Goal: Transaction & Acquisition: Purchase product/service

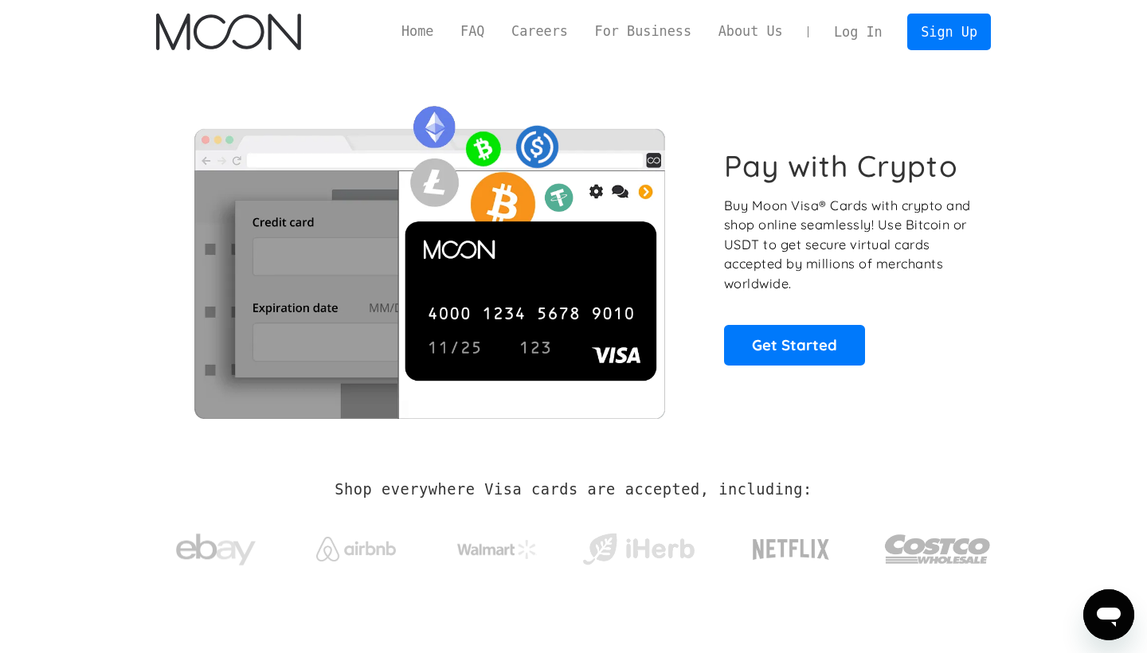
click at [880, 29] on link "Log In" at bounding box center [857, 31] width 75 height 35
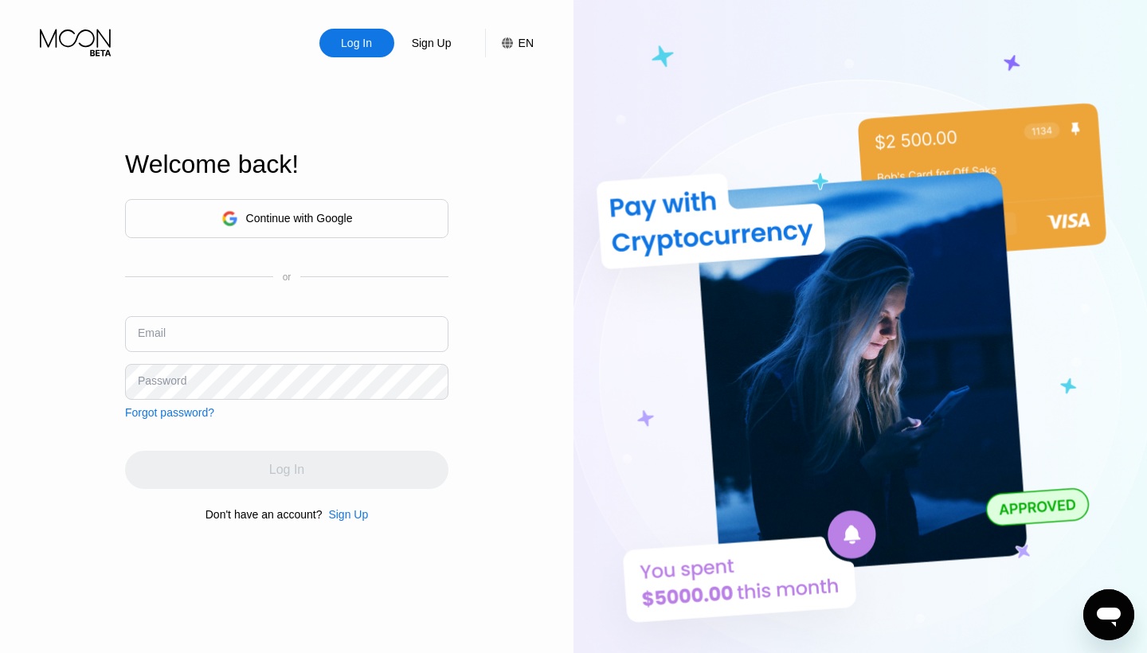
click at [358, 211] on div "Continue with Google" at bounding box center [286, 218] width 323 height 39
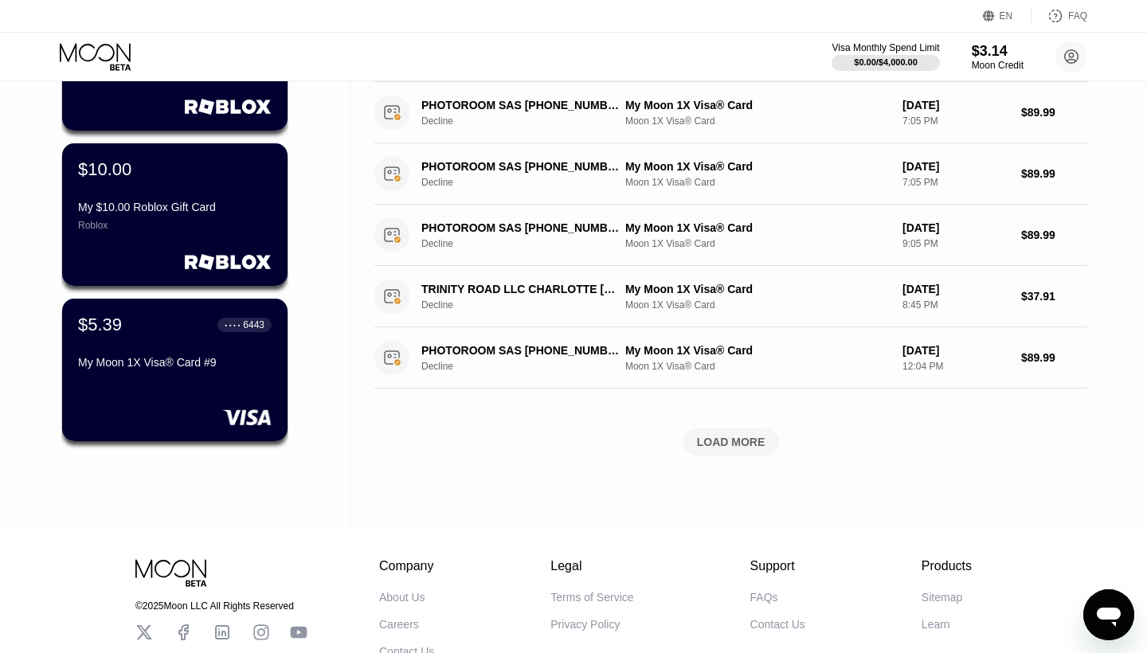
scroll to position [528, 0]
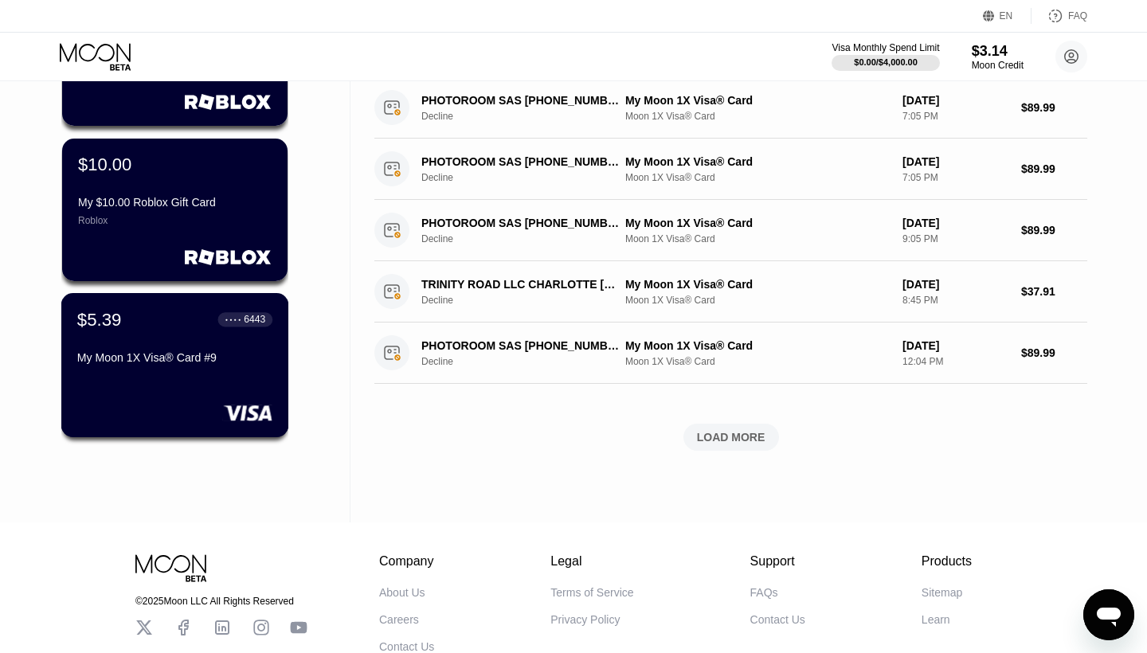
click at [204, 368] on div "My Moon 1X Visa® Card #9" at bounding box center [174, 360] width 195 height 19
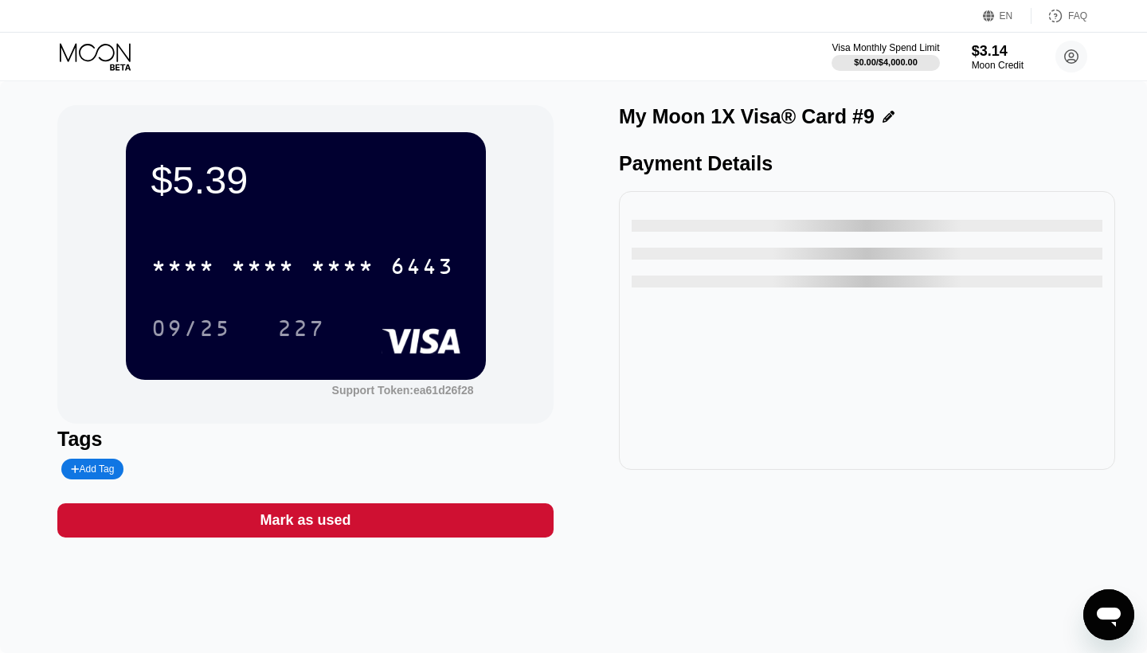
click at [371, 291] on div "* * * * * * * * * * * * 6443 09/25 227" at bounding box center [305, 281] width 309 height 94
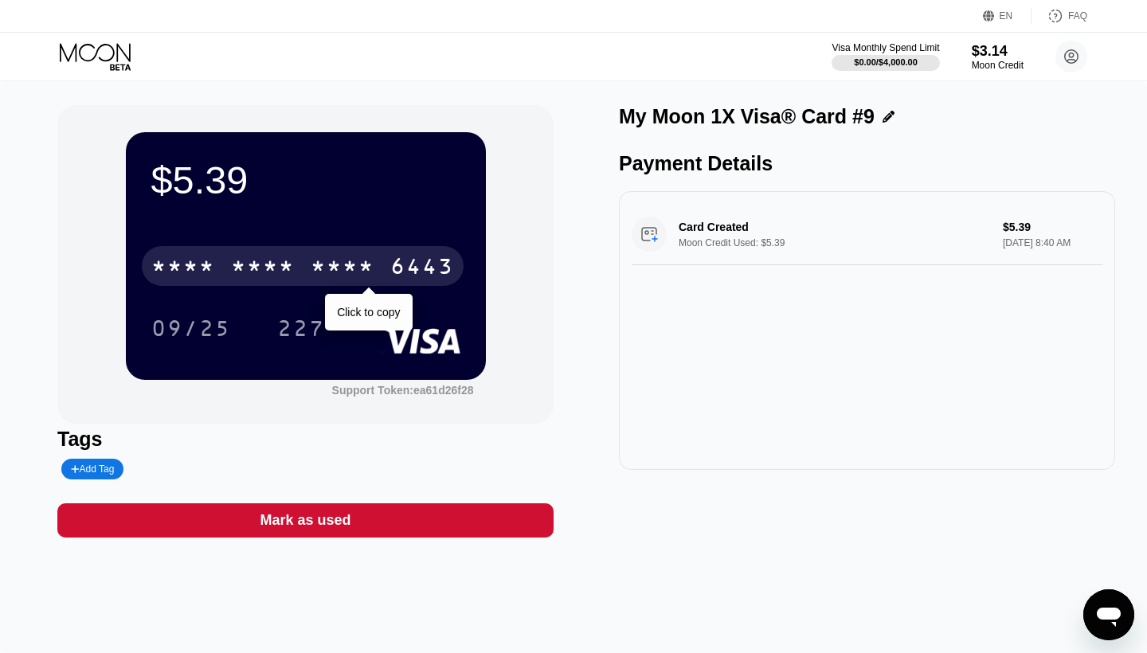
click at [364, 260] on div "* * * *" at bounding box center [343, 268] width 64 height 25
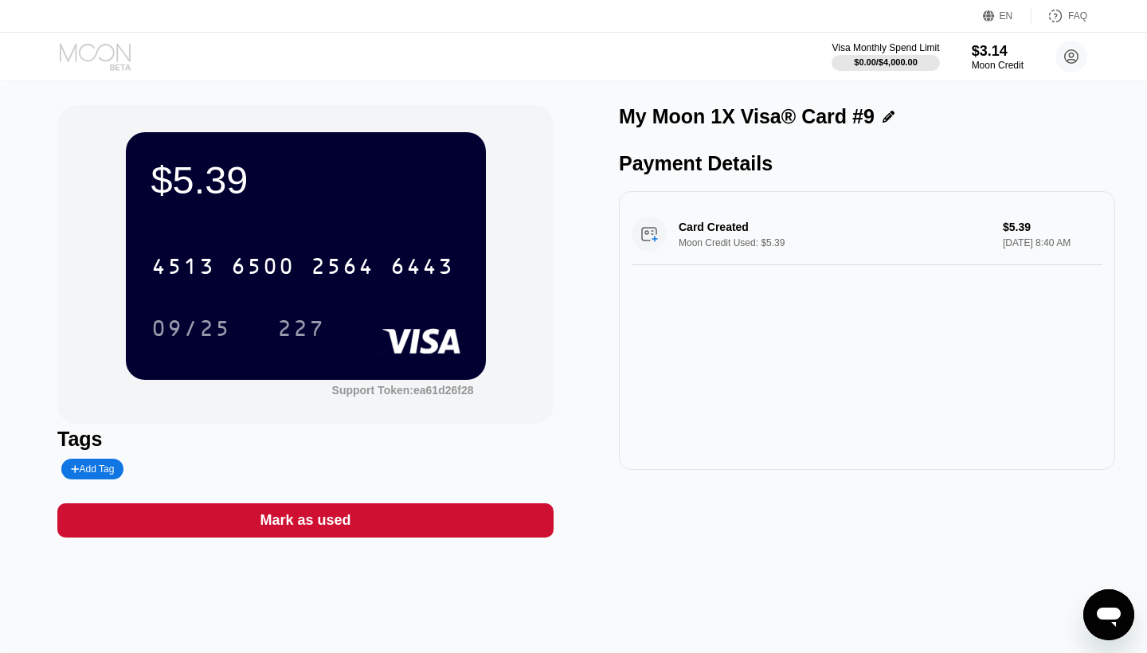
click at [118, 45] on icon at bounding box center [95, 52] width 71 height 18
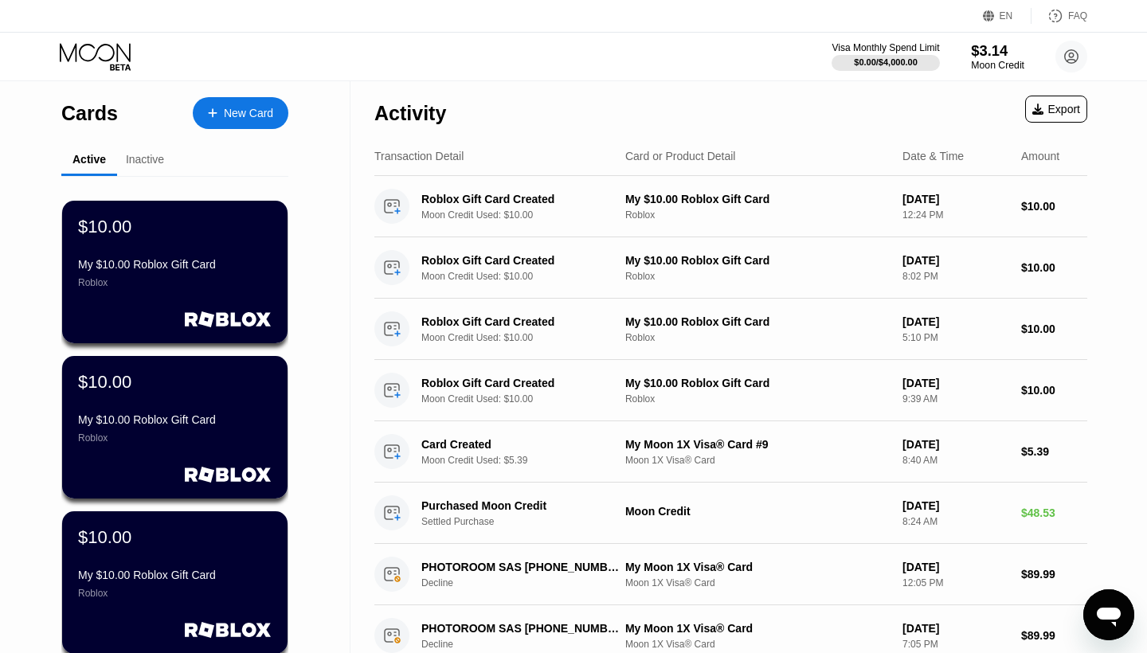
click at [999, 53] on div "$3.14" at bounding box center [997, 50] width 53 height 17
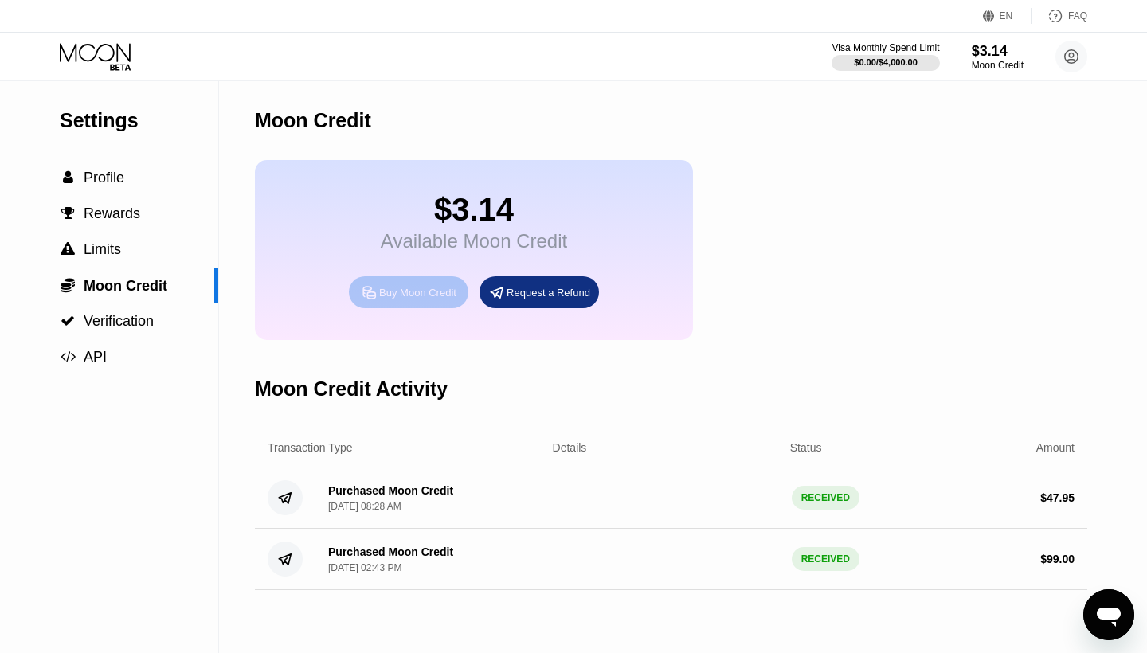
click at [442, 288] on div "Buy Moon Credit" at bounding box center [417, 293] width 77 height 14
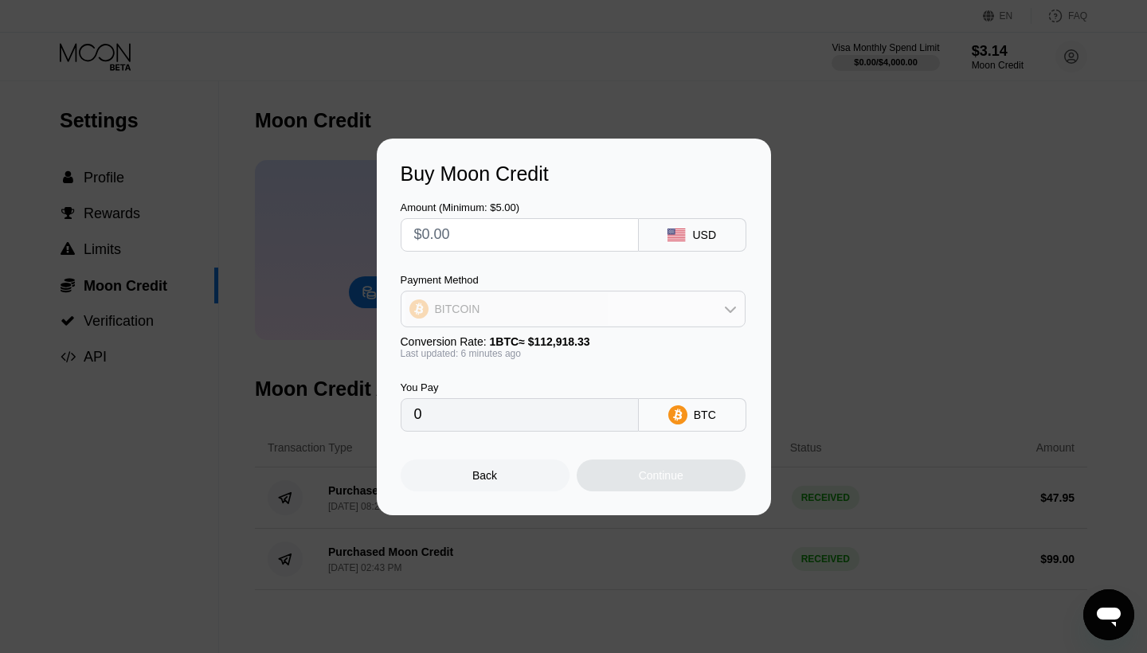
click at [549, 304] on div "BITCOIN" at bounding box center [572, 309] width 343 height 32
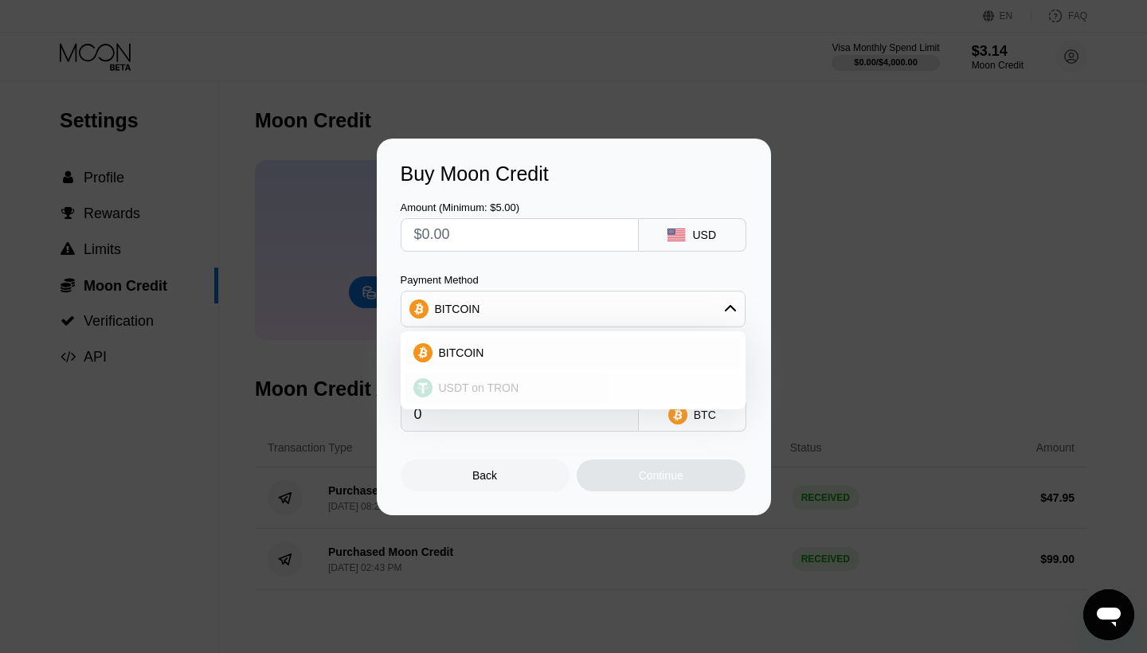
click at [538, 382] on div "USDT on TRON" at bounding box center [583, 388] width 300 height 13
type input "0.00"
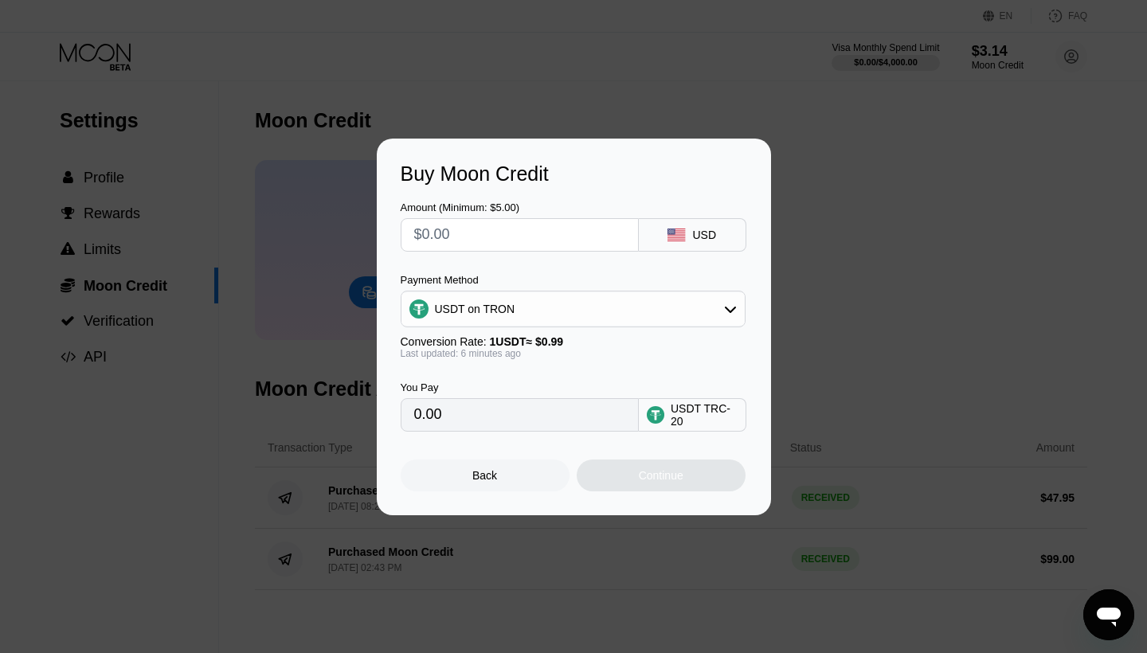
click at [510, 238] on input "text" at bounding box center [519, 235] width 211 height 32
click at [530, 309] on div "USDT on TRON" at bounding box center [572, 309] width 343 height 32
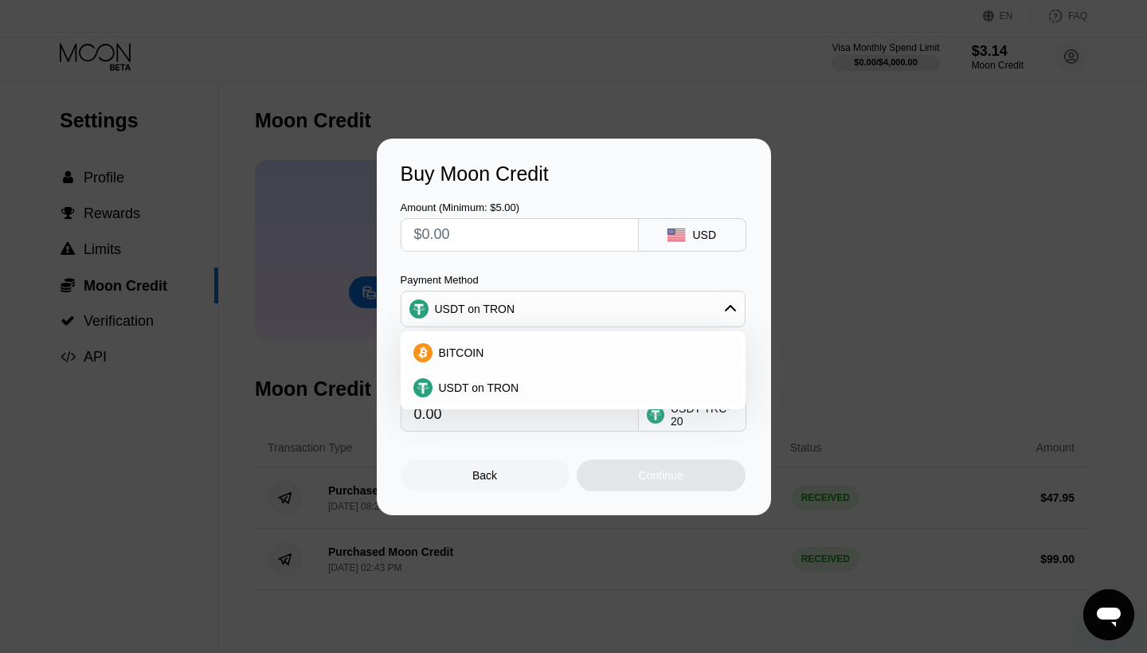
click at [617, 291] on div "USDT on TRON" at bounding box center [573, 309] width 345 height 37
click at [630, 261] on div "Amount (Minimum: $5.00) USD Payment Method USDT on TRON BITCOIN USDT on TRON Co…" at bounding box center [574, 309] width 346 height 246
click at [621, 316] on div "USDT on TRON" at bounding box center [572, 309] width 343 height 32
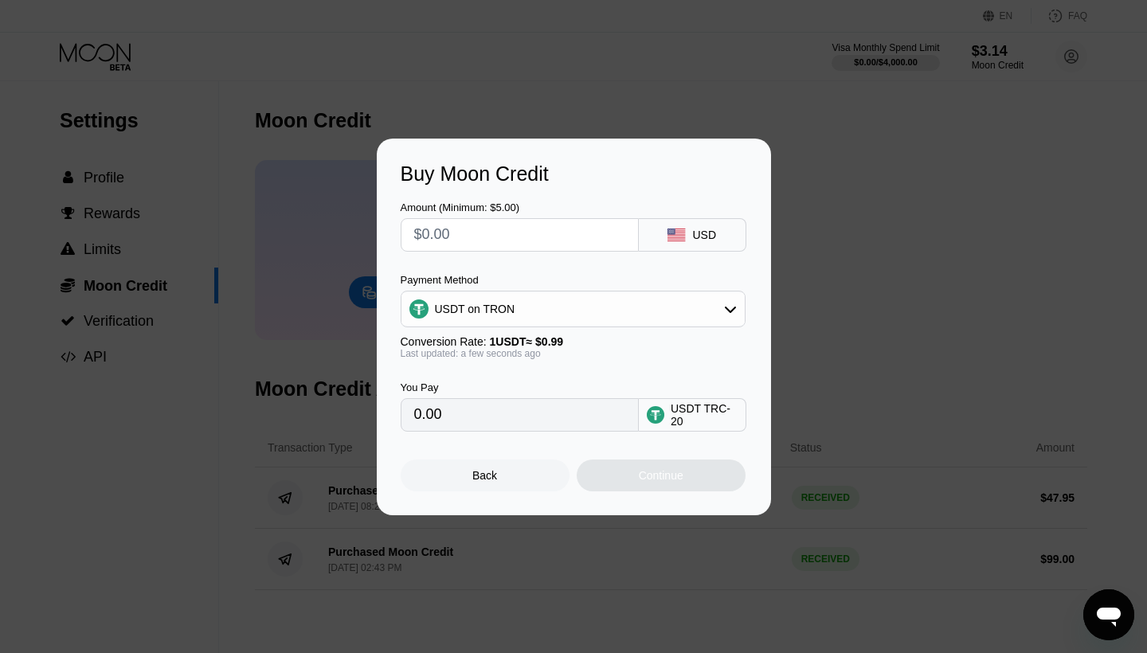
drag, startPoint x: 542, startPoint y: 425, endPoint x: 409, endPoint y: 417, distance: 132.4
click at [408, 417] on div "0.00" at bounding box center [520, 414] width 238 height 33
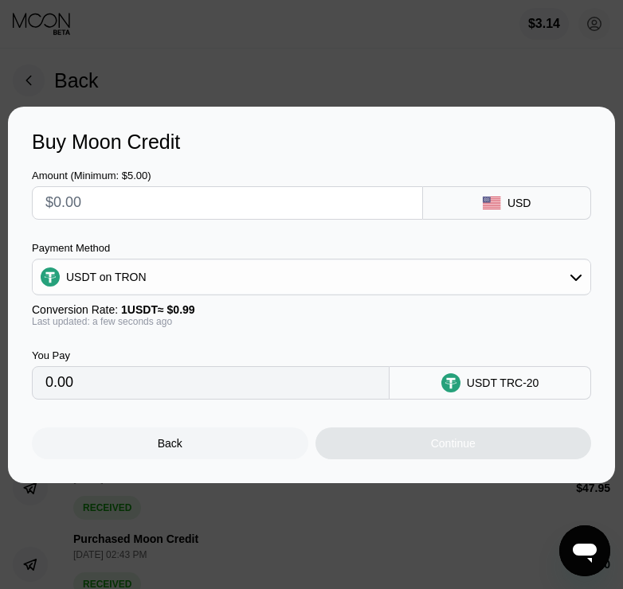
click at [155, 209] on input "text" at bounding box center [227, 203] width 364 height 32
type input "$5"
type input "5.05"
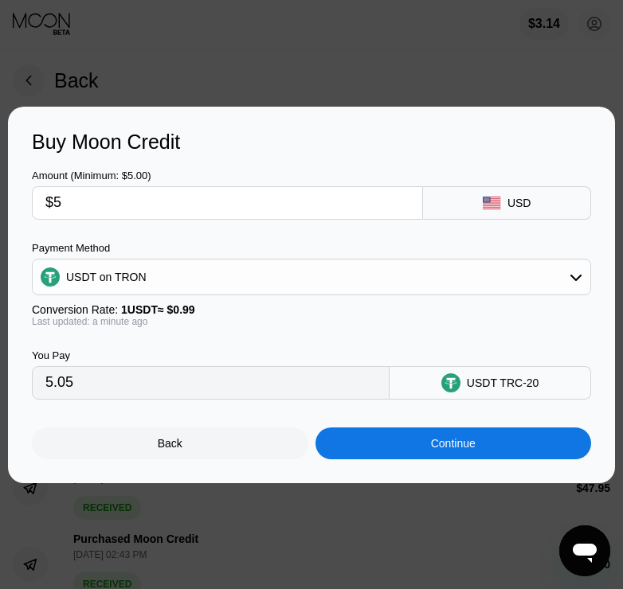
drag, startPoint x: 101, startPoint y: 208, endPoint x: 28, endPoint y: 182, distance: 77.9
click at [28, 182] on div "Buy Moon Credit Amount (Minimum: $5.00) $5 USD Payment Method USDT on TRON Conv…" at bounding box center [311, 295] width 607 height 377
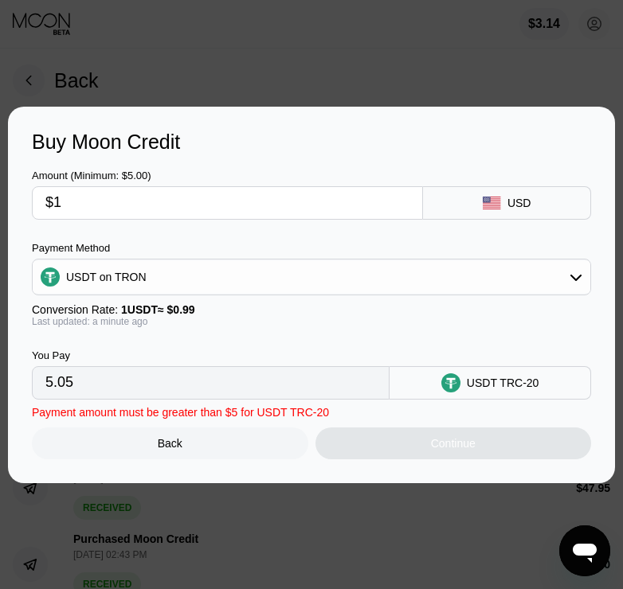
type input "$10"
type input "10.10"
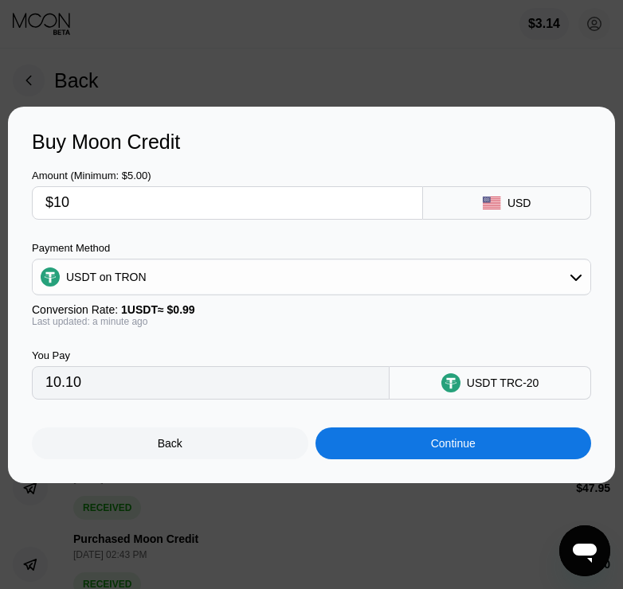
type input "$1"
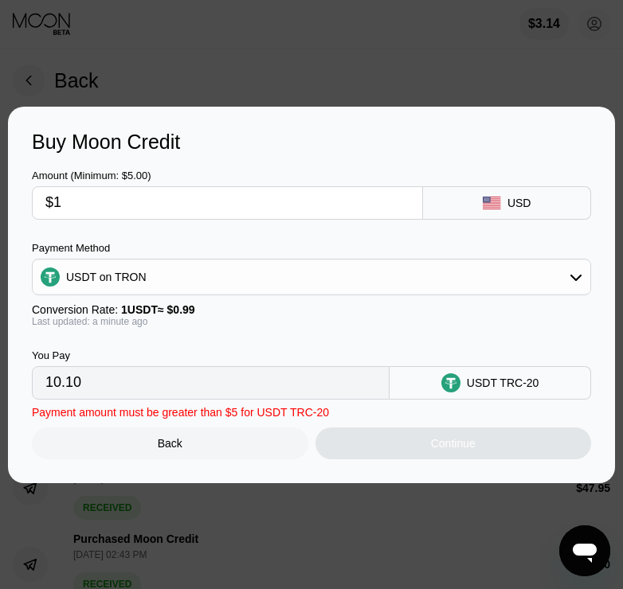
type input "1.01"
type input "0.00"
type input "$8"
type input "8.08"
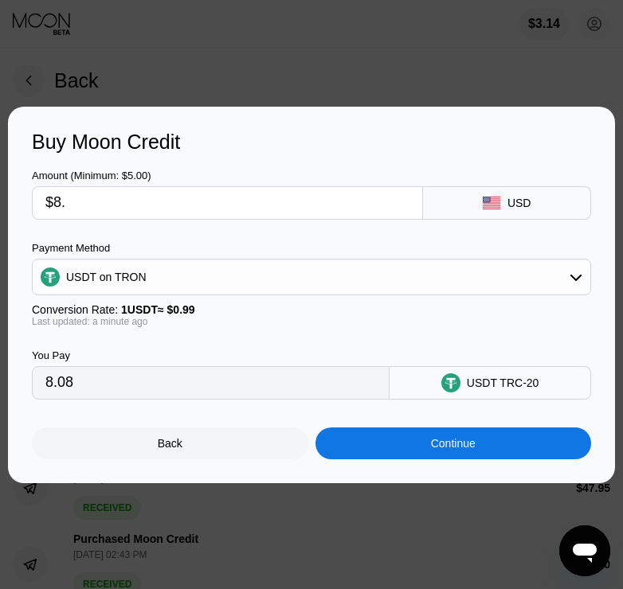
type input "$8.8"
type input "8.89"
type input "$8."
type input "8.08"
type input "$8.7"
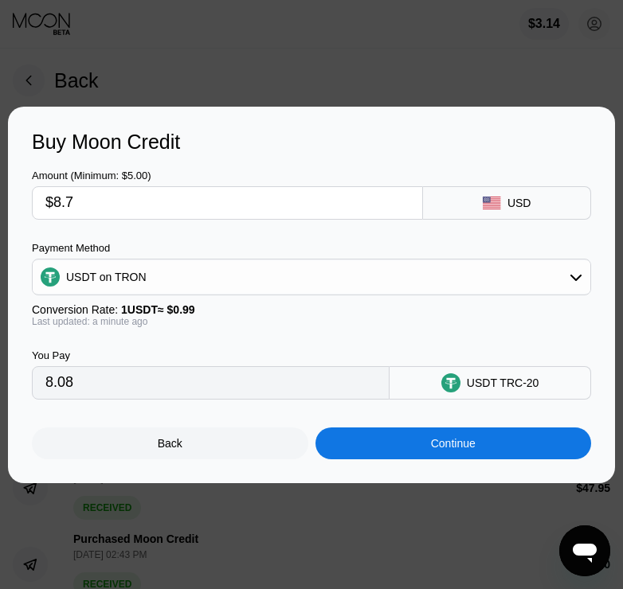
type input "8.79"
type input "$8.7"
click at [370, 443] on div "Continue" at bounding box center [453, 444] width 276 height 32
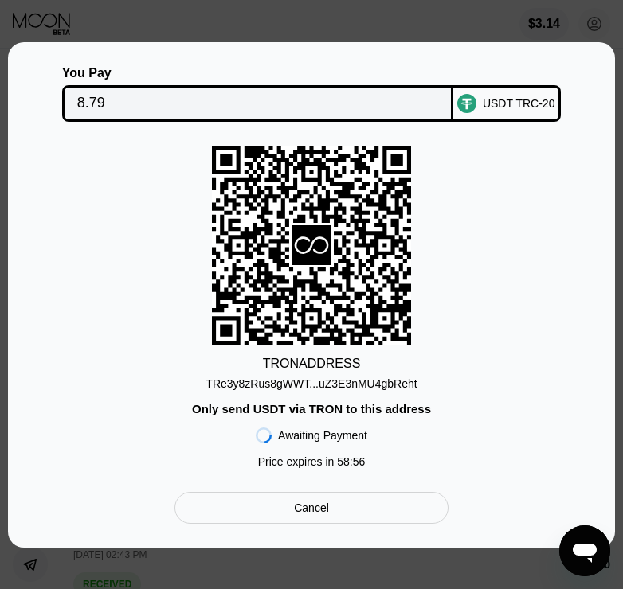
click at [331, 374] on div "TRe3y8zRus8gWWT...uZ3E3nMU4gbReht" at bounding box center [311, 380] width 211 height 19
click at [392, 382] on div "TRe3y8zRus8gWWT...uZ3E3nMU4gbReht" at bounding box center [311, 384] width 211 height 13
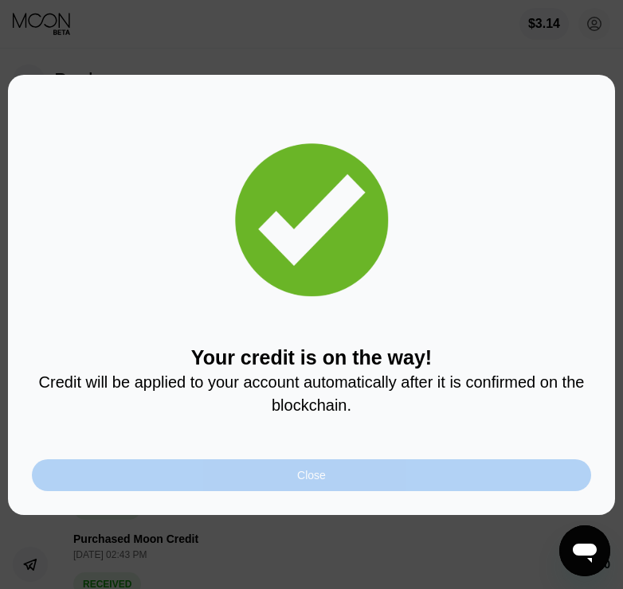
click at [438, 481] on div "Close" at bounding box center [311, 476] width 559 height 32
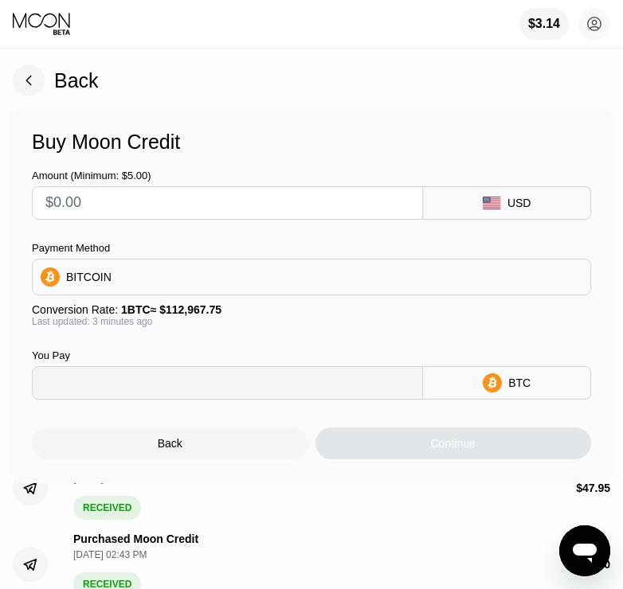
type input "0"
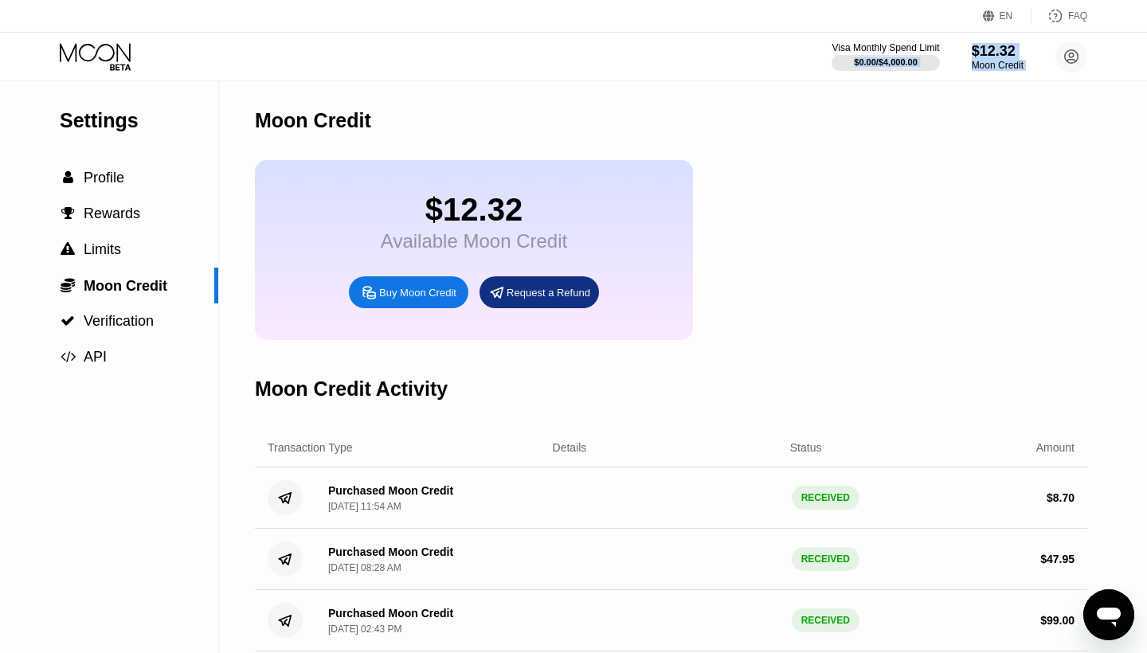
drag, startPoint x: 114, startPoint y: 182, endPoint x: 140, endPoint y: 54, distance: 130.9
click at [142, 54] on div "EN Language Select an item Save FAQ Visa Monthly Spend Limit $0.00 / $4,000.00 …" at bounding box center [573, 326] width 1147 height 653
click at [78, 52] on icon at bounding box center [97, 57] width 74 height 28
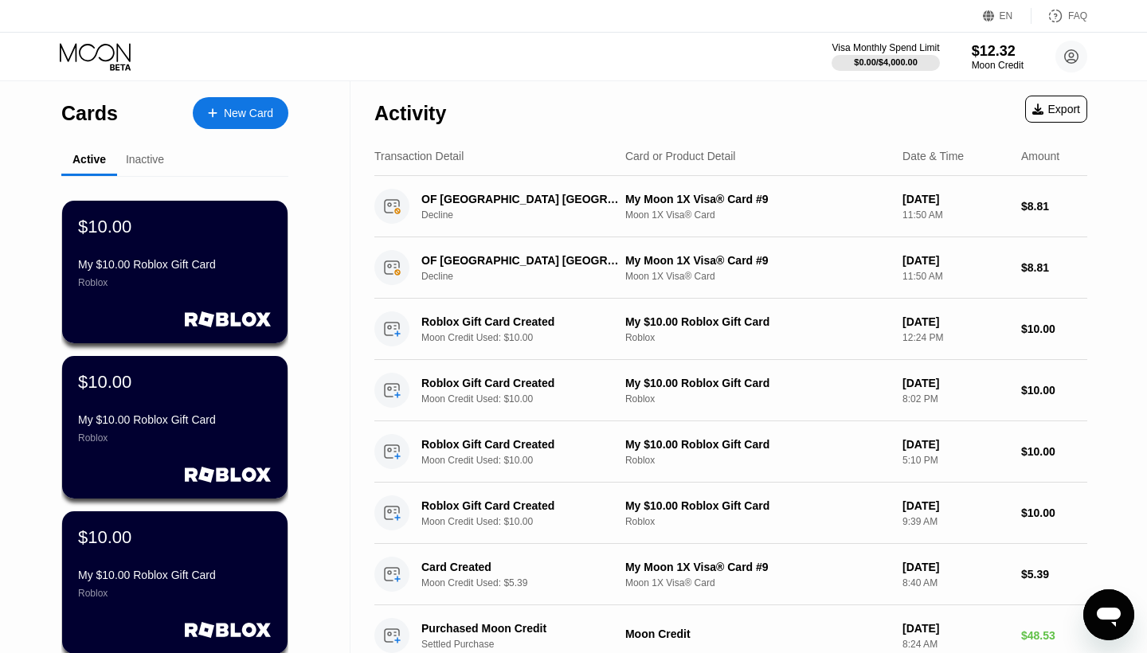
click at [224, 112] on div "New Card" at bounding box center [248, 114] width 49 height 14
